Goal: Find specific page/section: Find specific page/section

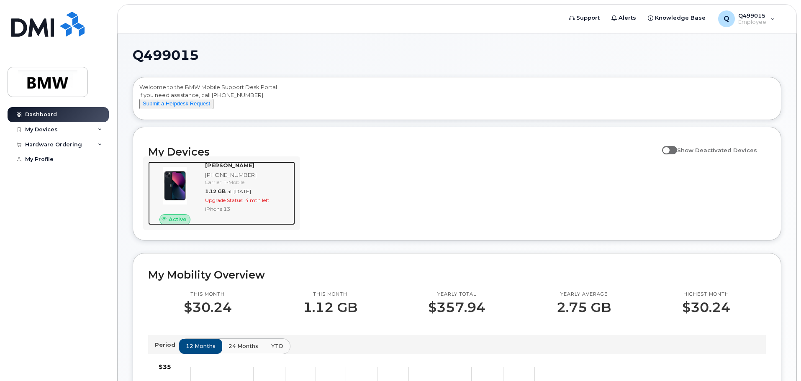
click at [209, 186] on div "Carrier: T-Mobile" at bounding box center [248, 182] width 87 height 7
